Goal: Check status: Check status

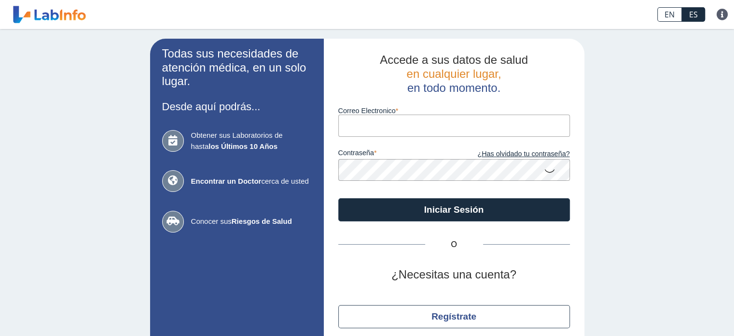
click at [392, 123] on input "Correo Electronico" at bounding box center [454, 125] width 232 height 22
type input "[EMAIL_ADDRESS][DOMAIN_NAME]"
click at [338, 198] on button "Iniciar Sesión" at bounding box center [454, 209] width 232 height 23
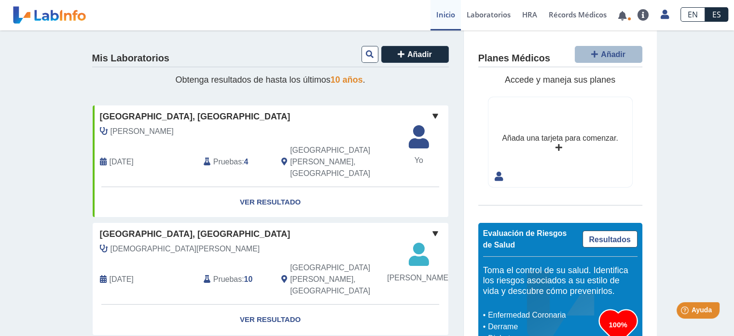
click at [430, 112] on span at bounding box center [436, 116] width 12 height 12
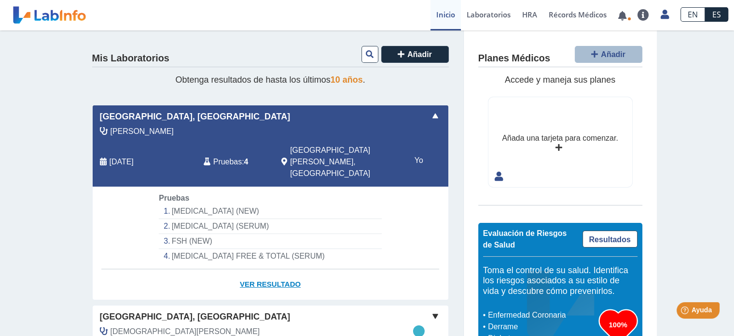
click at [259, 269] on link "Ver Resultado" at bounding box center [271, 284] width 356 height 30
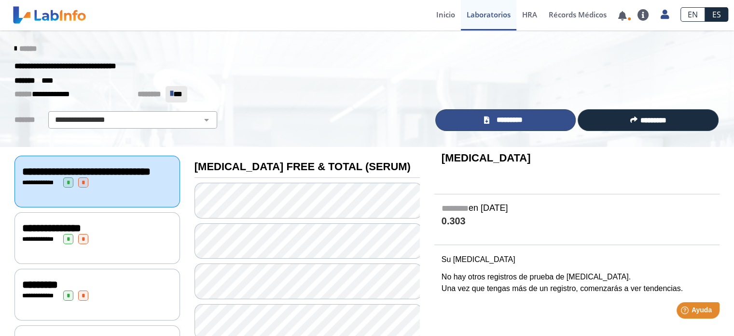
click at [510, 121] on span "*********" at bounding box center [509, 119] width 35 height 11
